Goal: Transaction & Acquisition: Purchase product/service

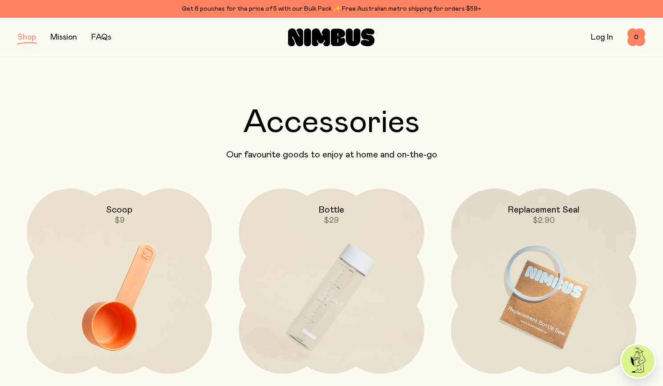
scroll to position [41, 0]
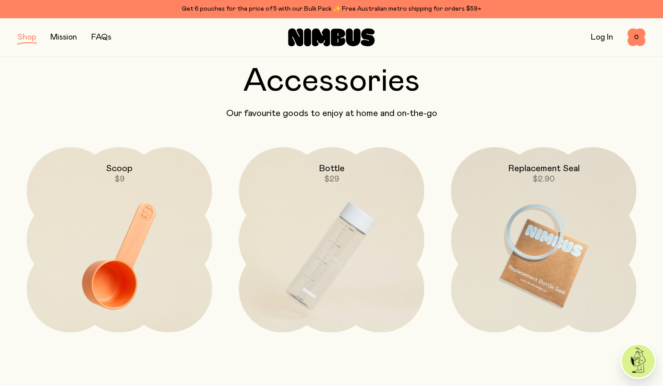
click at [26, 39] on button "button" at bounding box center [27, 37] width 18 height 12
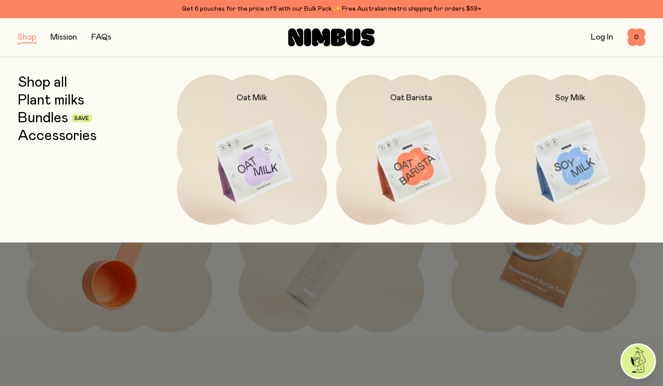
click at [61, 120] on link "Bundles" at bounding box center [43, 118] width 50 height 16
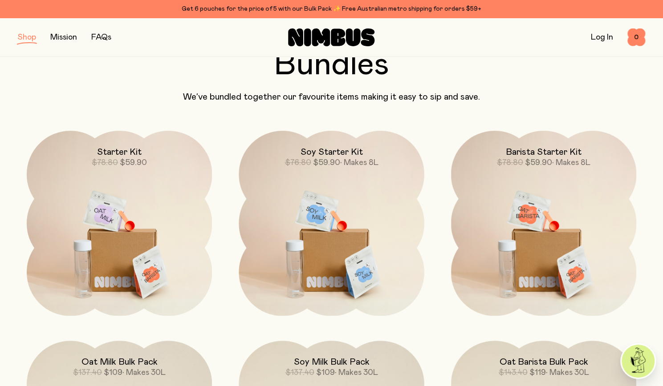
scroll to position [57, 0]
click at [566, 181] on img at bounding box center [543, 240] width 185 height 218
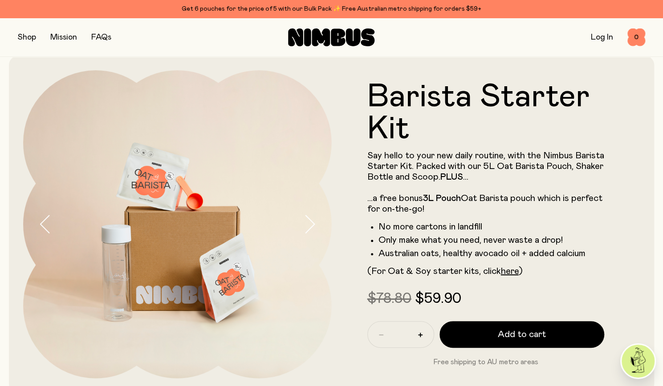
scroll to position [11, 0]
drag, startPoint x: 669, startPoint y: 288, endPoint x: 448, endPoint y: 49, distance: 325.0
click at [448, 49] on div "Shop Mission FAQs Log In 0 0" at bounding box center [331, 37] width 627 height 39
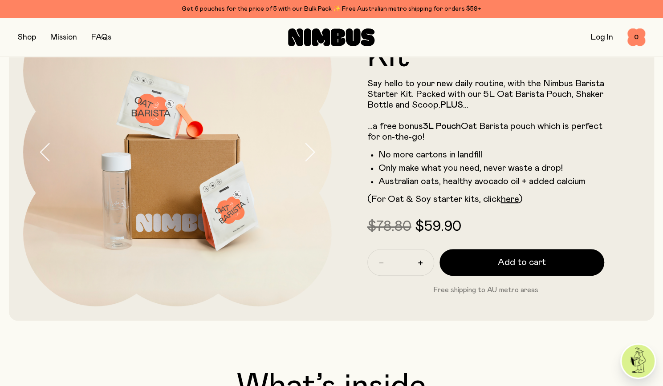
scroll to position [81, 0]
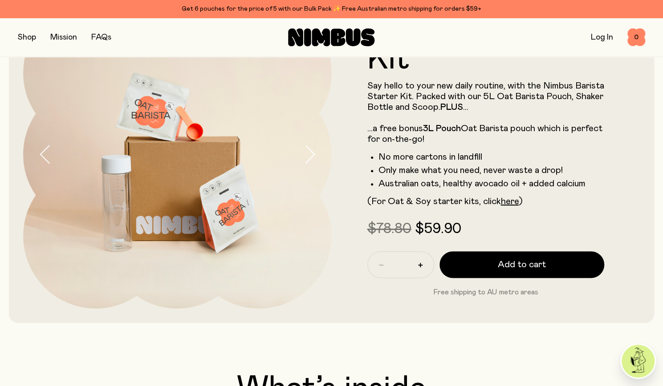
click at [32, 40] on button "button" at bounding box center [27, 37] width 18 height 12
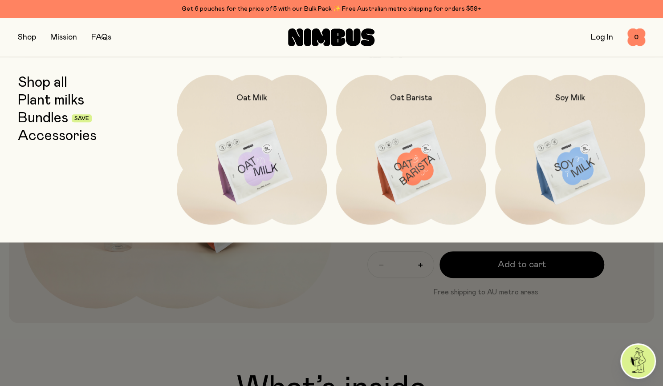
click at [227, 152] on img at bounding box center [252, 163] width 150 height 176
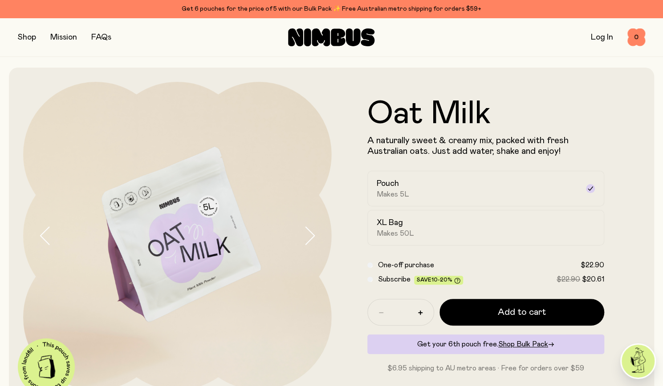
click at [34, 39] on button "button" at bounding box center [27, 37] width 18 height 12
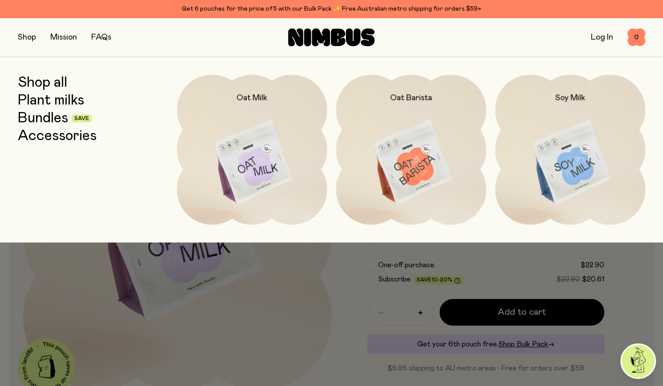
click at [363, 133] on img at bounding box center [411, 163] width 150 height 176
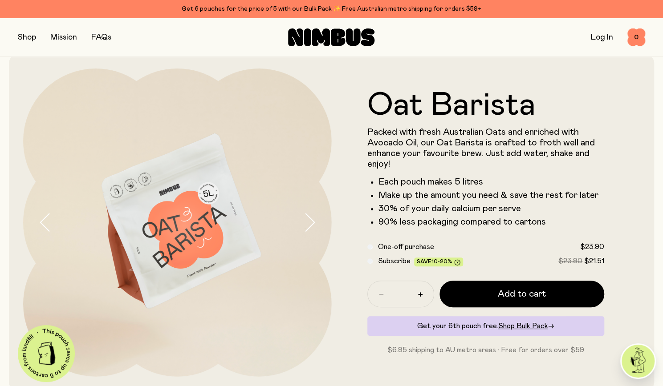
scroll to position [3, 0]
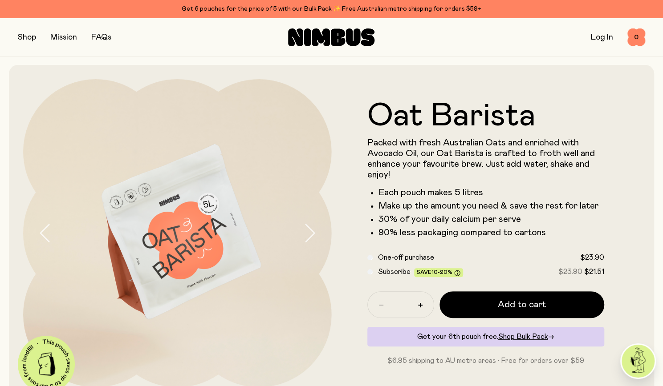
click at [27, 40] on button "button" at bounding box center [27, 37] width 18 height 12
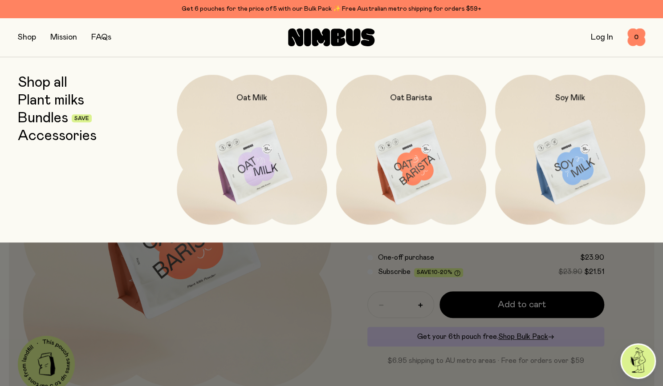
click at [43, 83] on link "Shop all" at bounding box center [42, 83] width 49 height 16
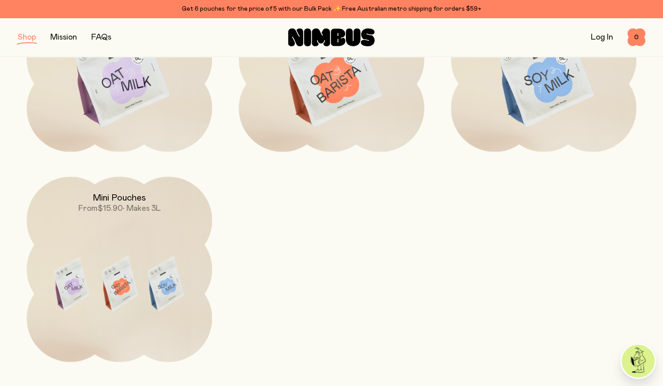
scroll to position [223, 0]
click at [133, 215] on img at bounding box center [119, 285] width 185 height 218
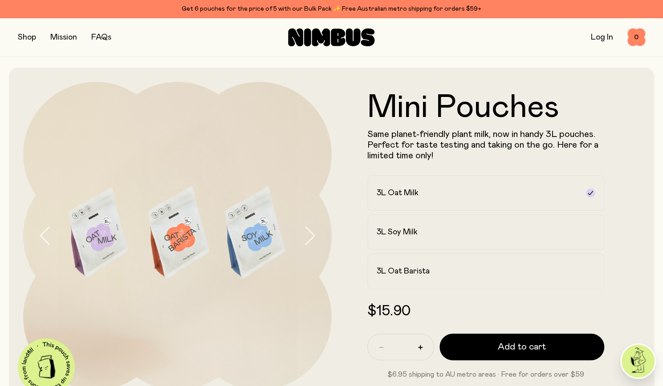
click at [28, 38] on button "button" at bounding box center [27, 37] width 18 height 12
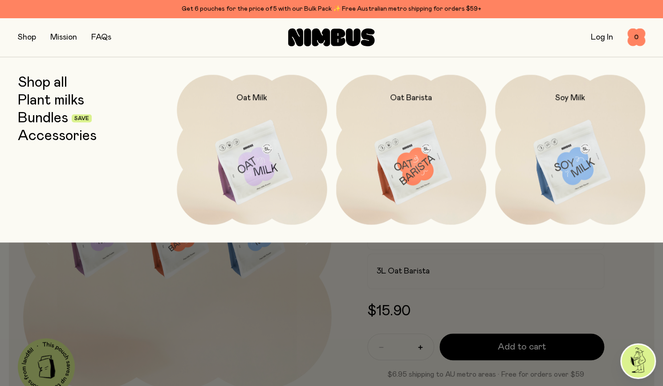
click at [54, 118] on link "Bundles" at bounding box center [43, 118] width 50 height 16
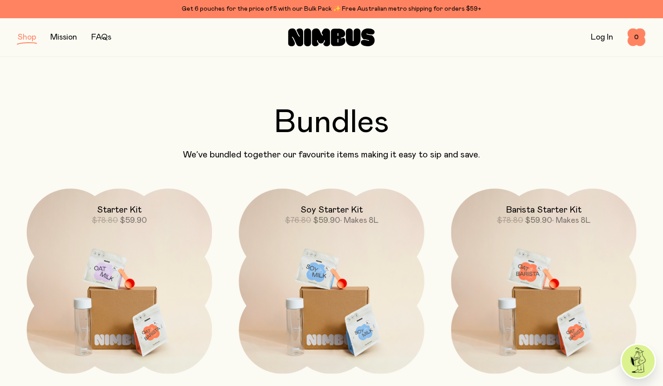
click at [597, 38] on link "Log In" at bounding box center [602, 37] width 22 height 8
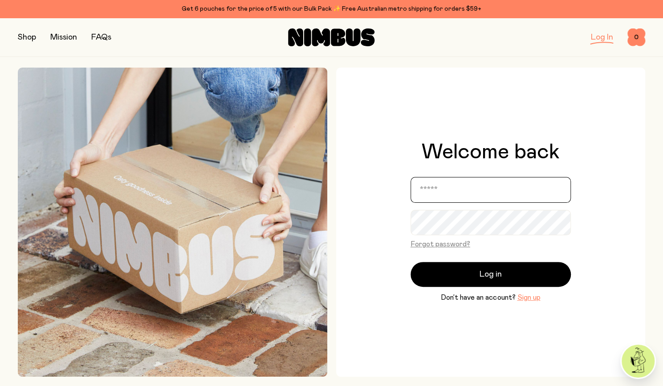
click at [453, 189] on input "email" at bounding box center [490, 190] width 160 height 26
click at [642, 277] on div "Welcome back ****** Forgot password? Log in Don’t have an account? Sign up" at bounding box center [490, 222] width 309 height 309
click at [532, 296] on button "Sign up" at bounding box center [528, 297] width 23 height 11
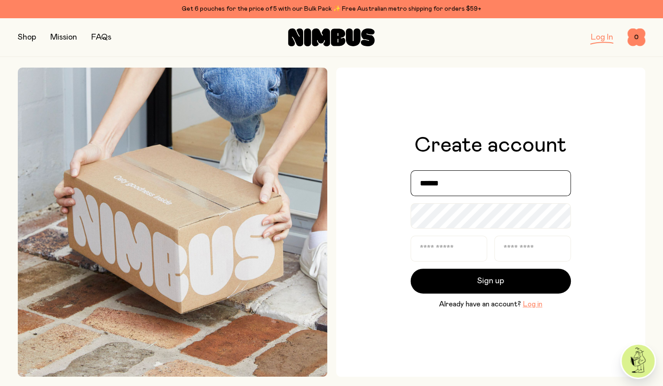
click at [477, 189] on input "******" at bounding box center [490, 183] width 160 height 26
type input "**********"
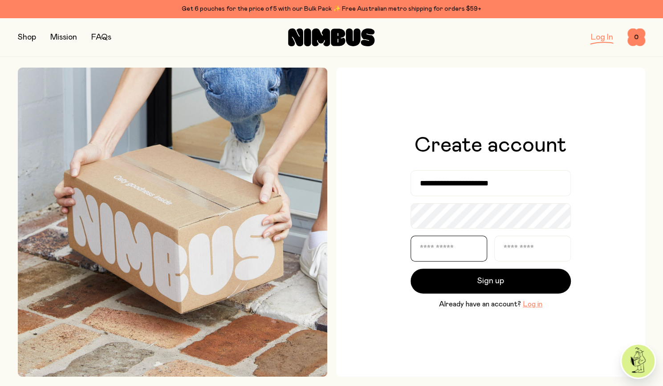
type input "******"
type input "********"
click at [629, 245] on div "**********" at bounding box center [490, 222] width 309 height 309
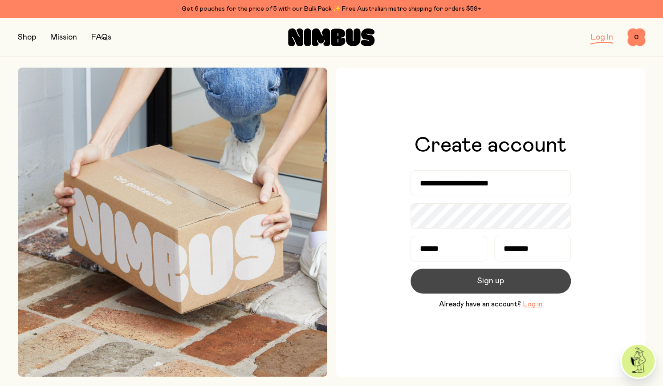
click at [496, 283] on span "Sign up" at bounding box center [490, 281] width 27 height 12
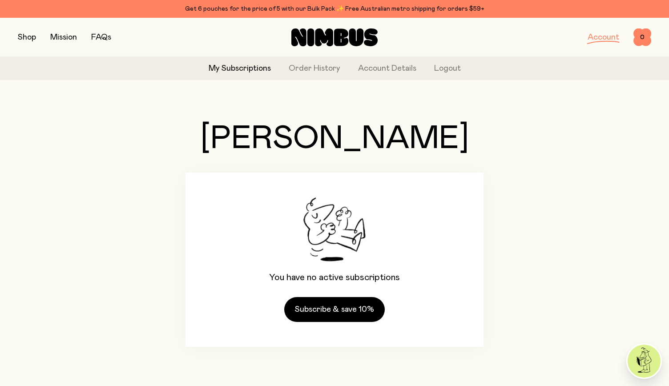
click at [22, 38] on button "button" at bounding box center [27, 37] width 18 height 12
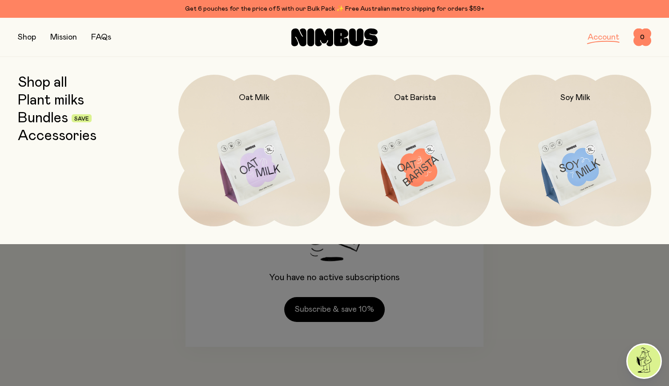
click at [49, 119] on link "Bundles" at bounding box center [43, 118] width 50 height 16
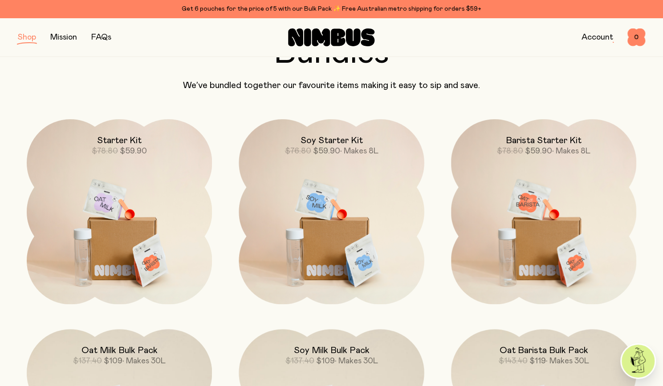
scroll to position [73, 0]
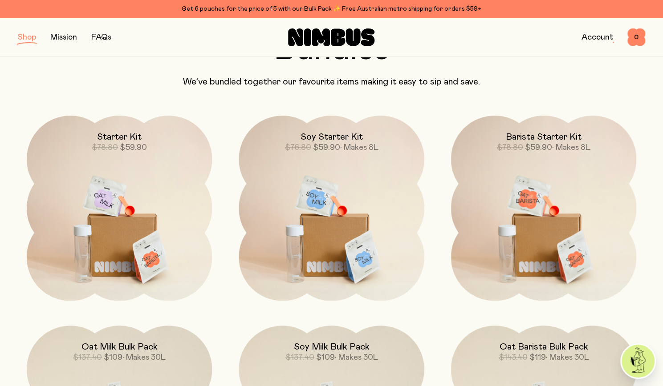
click at [534, 207] on img at bounding box center [543, 225] width 185 height 218
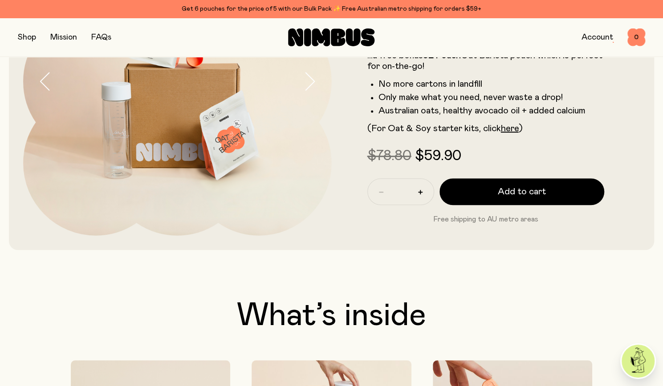
scroll to position [157, 0]
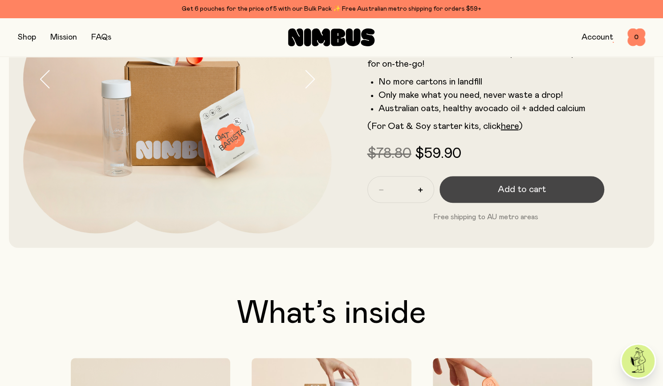
click at [519, 191] on span "Add to cart" at bounding box center [522, 189] width 48 height 12
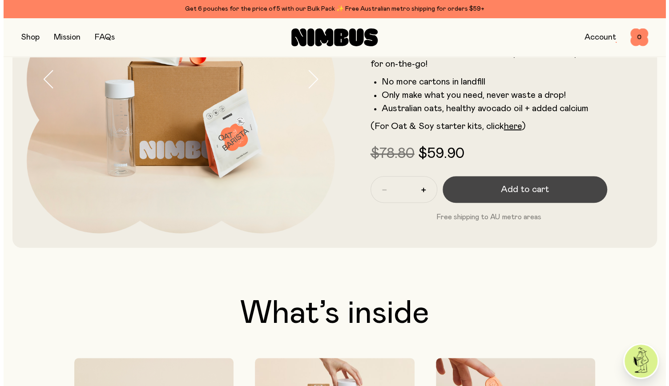
scroll to position [0, 0]
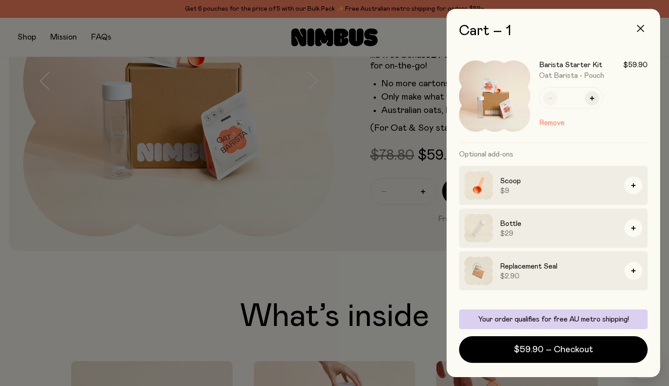
click at [643, 27] on icon "button" at bounding box center [640, 28] width 7 height 7
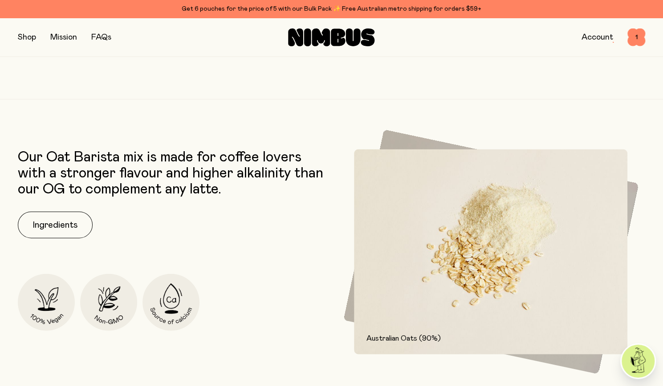
scroll to position [829, 0]
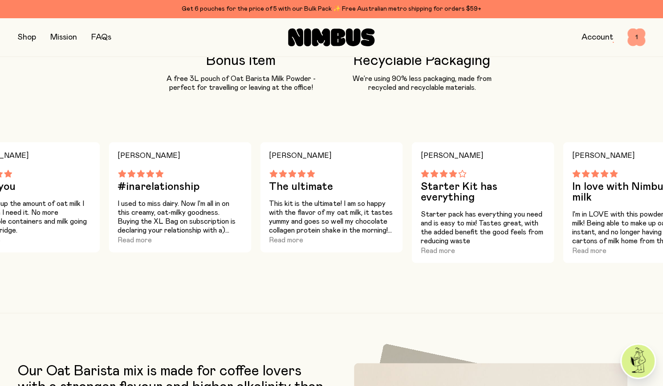
click at [634, 39] on span "1" at bounding box center [636, 37] width 18 height 18
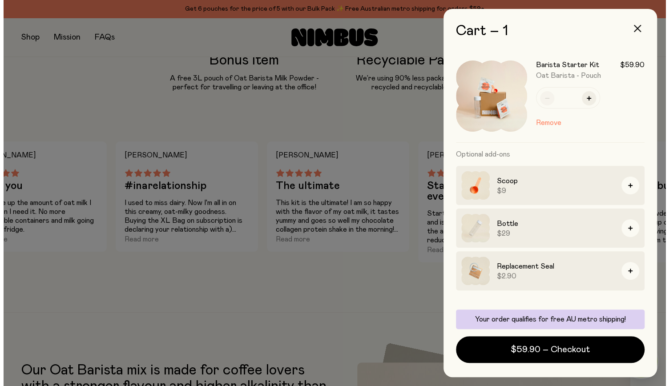
scroll to position [0, 0]
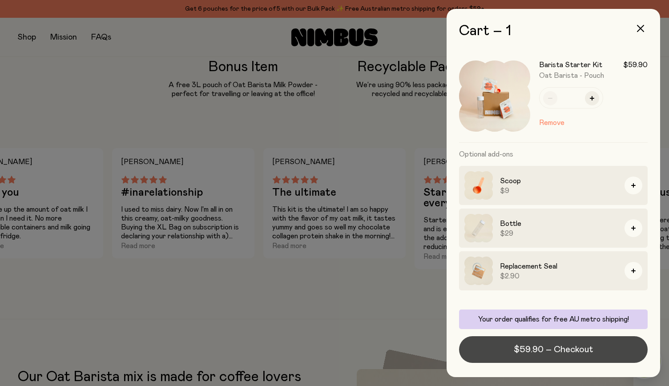
click at [555, 348] on span "$59.90 – Checkout" at bounding box center [553, 350] width 79 height 12
